Goal: Information Seeking & Learning: Learn about a topic

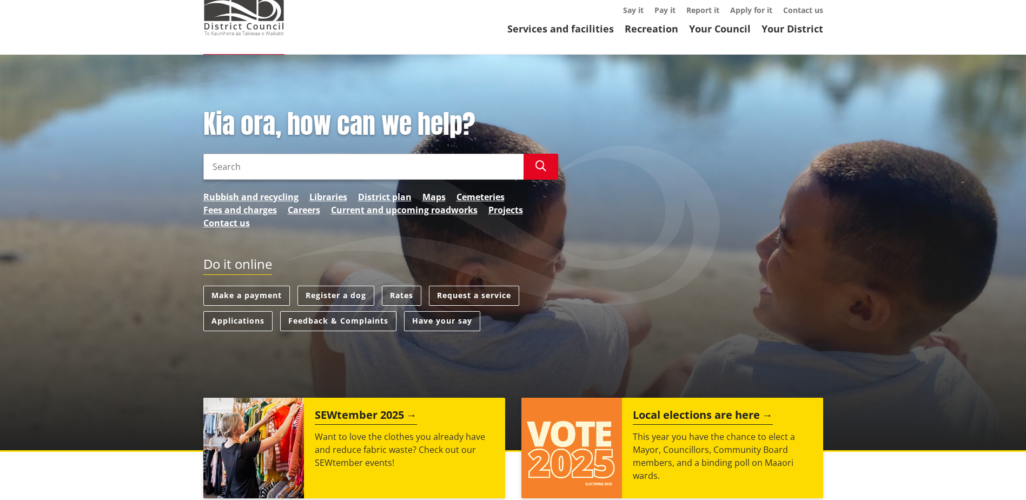
scroll to position [162, 0]
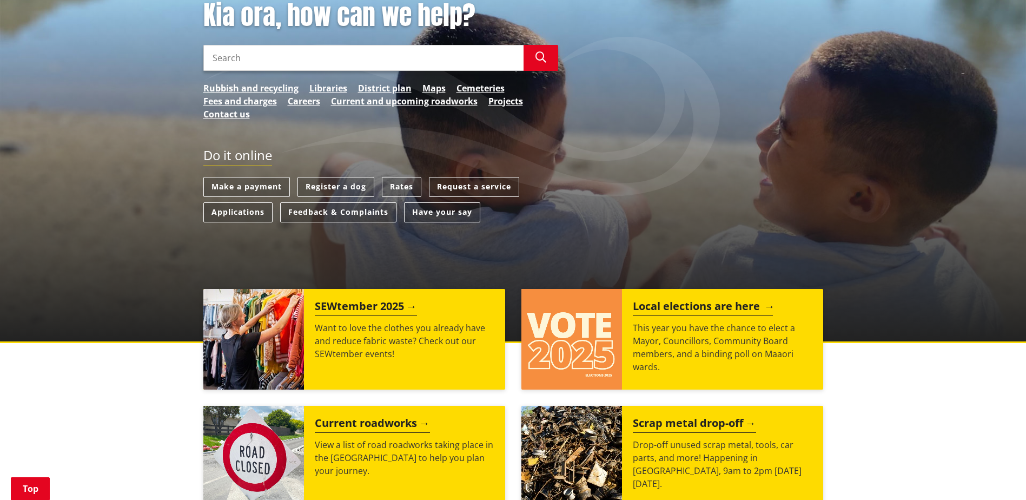
click at [718, 303] on h2 "Local elections are here" at bounding box center [703, 308] width 140 height 16
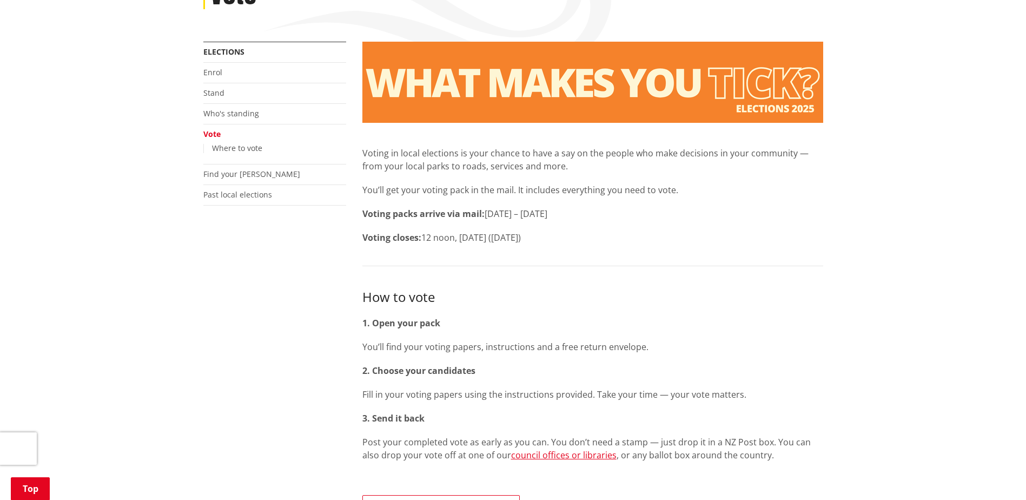
scroll to position [162, 0]
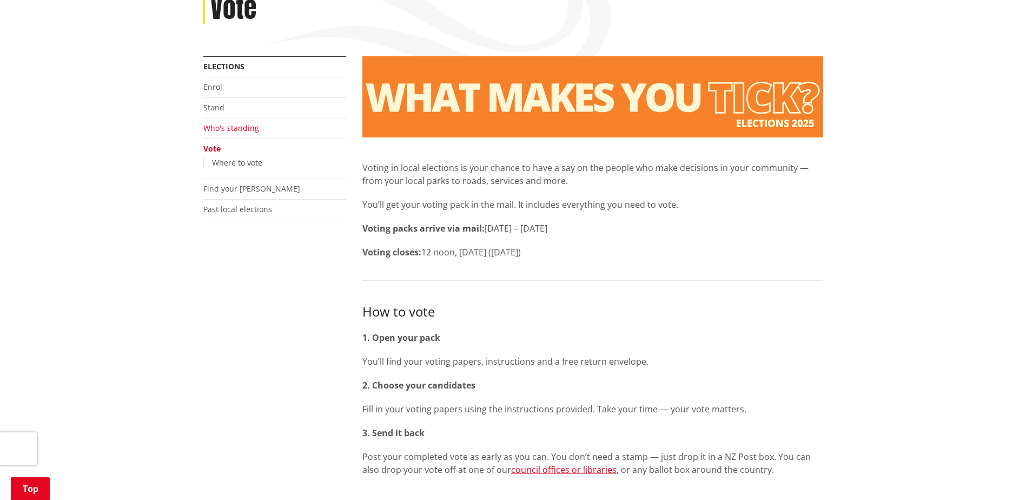
click at [236, 130] on link "Who's standing" at bounding box center [231, 128] width 56 height 10
click at [243, 124] on link "Who's standing" at bounding box center [231, 128] width 56 height 10
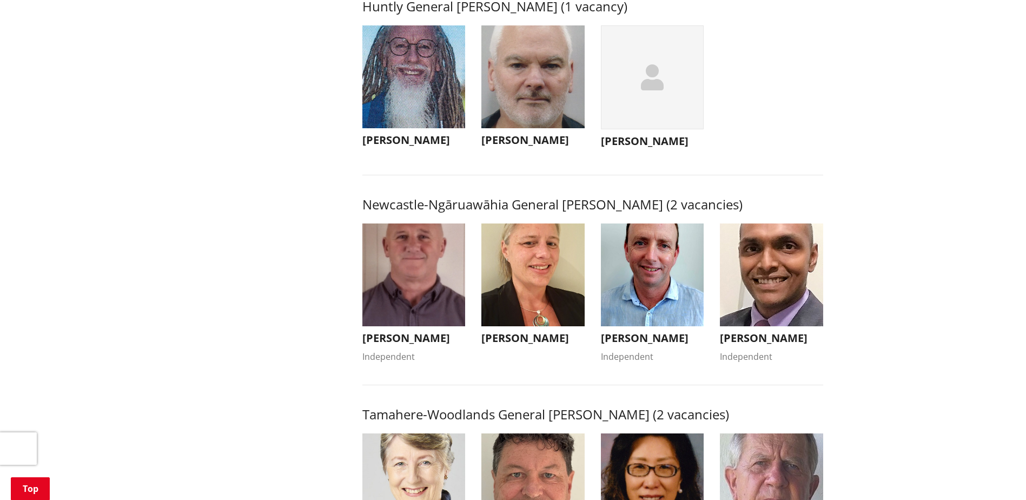
scroll to position [703, 0]
